Goal: Transaction & Acquisition: Purchase product/service

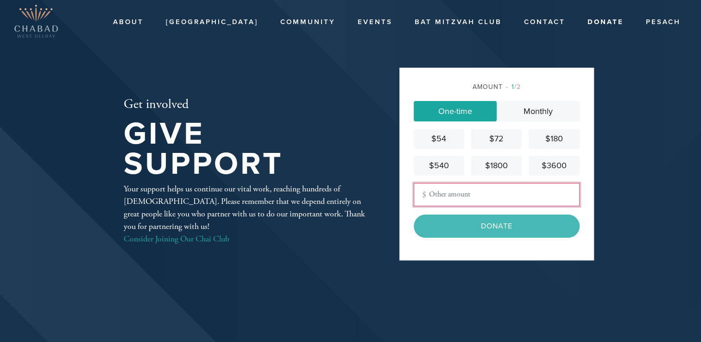
click at [470, 199] on input "Other Amount" at bounding box center [497, 194] width 166 height 23
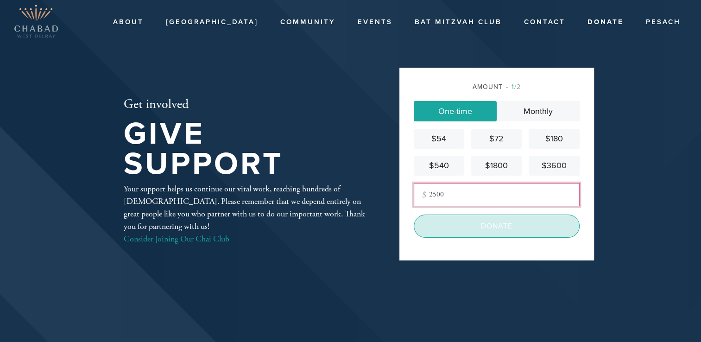
type input "2500"
click at [491, 229] on input "Donate" at bounding box center [497, 225] width 166 height 23
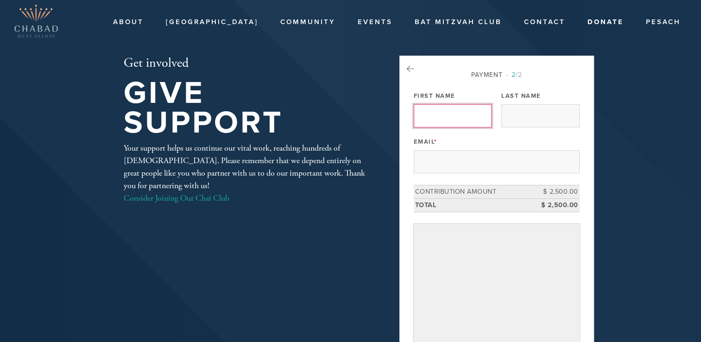
click at [450, 120] on input "First Name" at bounding box center [453, 115] width 78 height 23
type input "[PERSON_NAME]"
type input "[PERSON_NAME][EMAIL_ADDRESS][DOMAIN_NAME]"
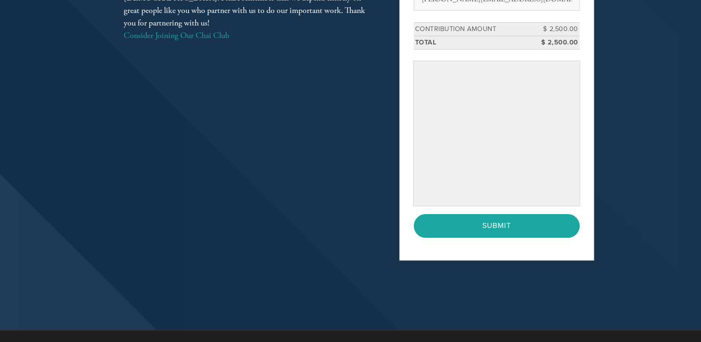
scroll to position [185, 0]
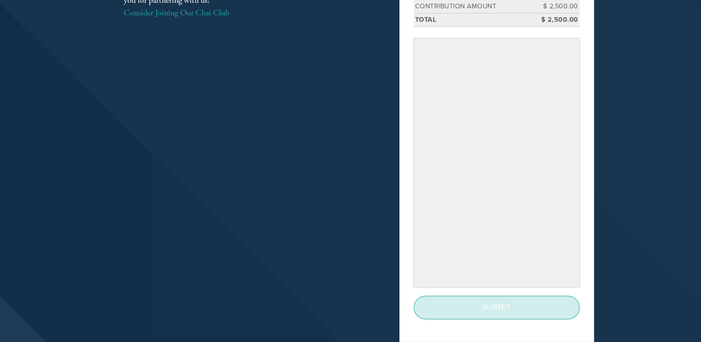
click at [460, 312] on input "Submit" at bounding box center [497, 307] width 166 height 23
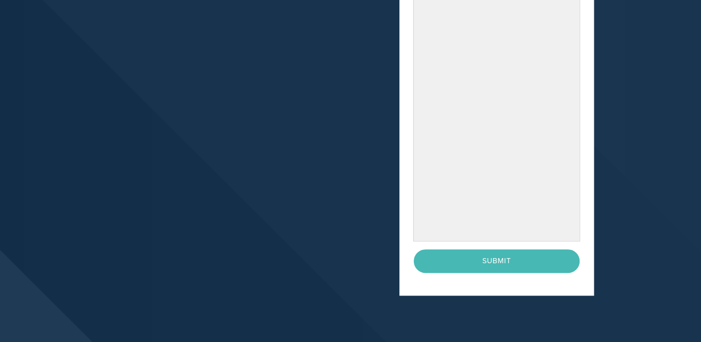
scroll to position [278, 0]
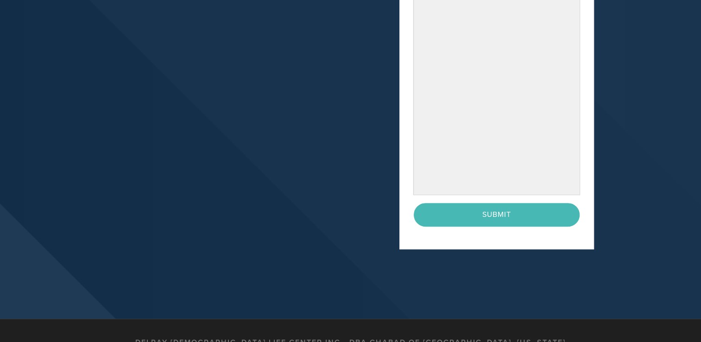
click at [474, 218] on div "< Previous Page Submit" at bounding box center [497, 214] width 166 height 23
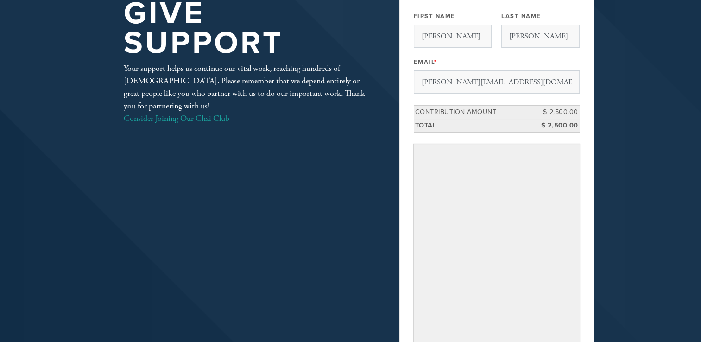
scroll to position [0, 0]
